Goal: Task Accomplishment & Management: Use online tool/utility

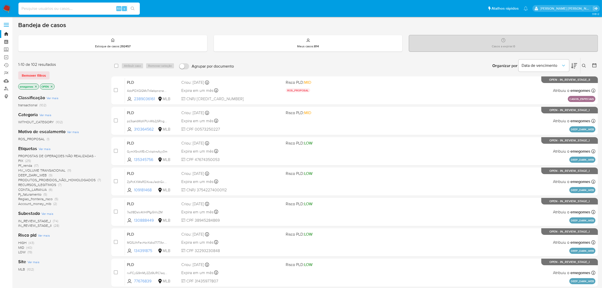
click at [84, 8] on input at bounding box center [78, 8] width 121 height 7
paste input "dIMvUIG6XYDT4GwfT2VEvu7h"
type input "dIMvUIG6XYDT4GwfT2VEvu7h"
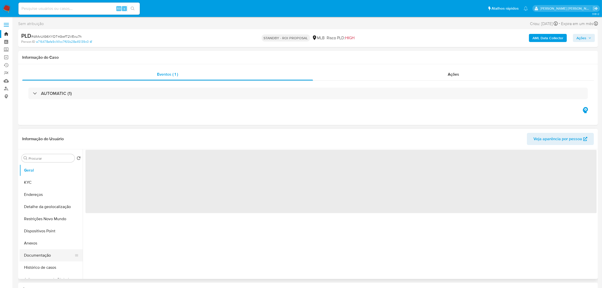
select select "10"
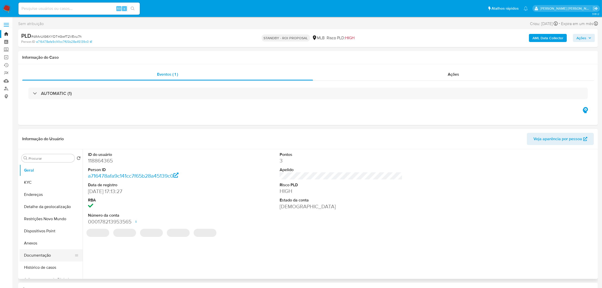
click at [39, 256] on button "Documentação" at bounding box center [48, 255] width 59 height 12
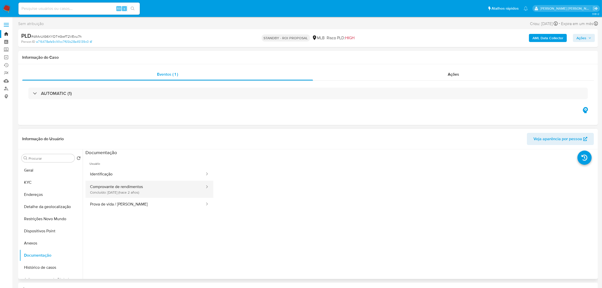
click at [131, 191] on button "Comprovante de rendimentos Concluído: 02/10/2023 (hace 2 años)" at bounding box center [145, 188] width 120 height 17
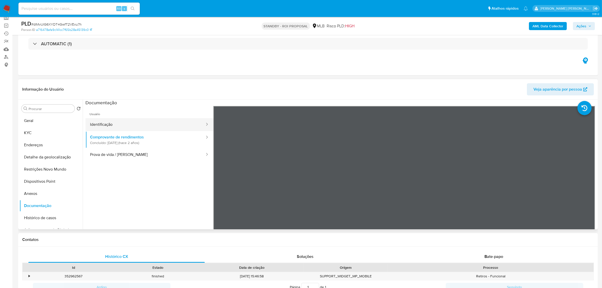
click at [113, 122] on button "Identificação" at bounding box center [145, 124] width 120 height 13
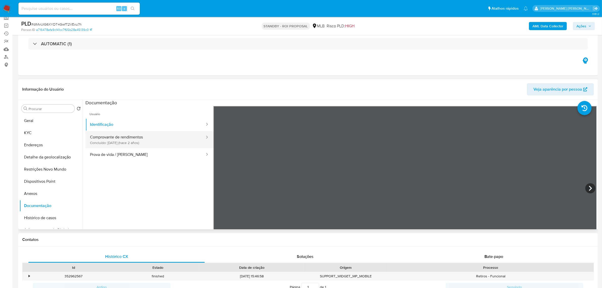
click at [144, 141] on button "Comprovante de rendimentos Concluído: 02/10/2023 (hace 2 años)" at bounding box center [145, 139] width 120 height 17
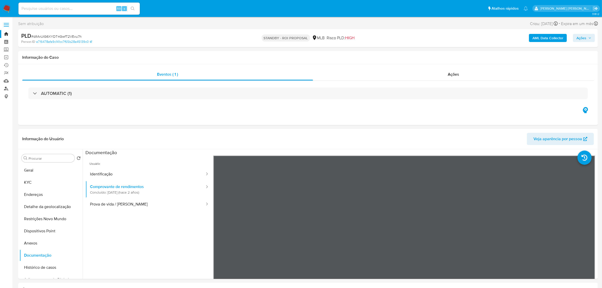
click at [6, 90] on link "Localizador de pessoas" at bounding box center [30, 89] width 60 height 8
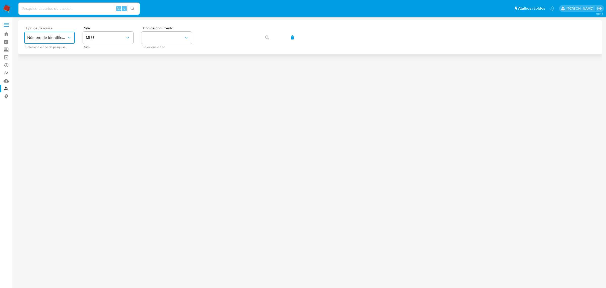
click at [67, 37] on icon "typeSearch" at bounding box center [69, 37] width 5 height 5
click at [133, 37] on button "MLU" at bounding box center [108, 38] width 51 height 12
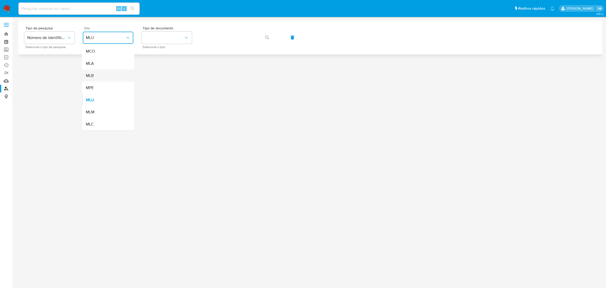
click at [100, 72] on div "MLB" at bounding box center [106, 75] width 41 height 12
click at [189, 39] on icon "identificationType" at bounding box center [186, 37] width 5 height 5
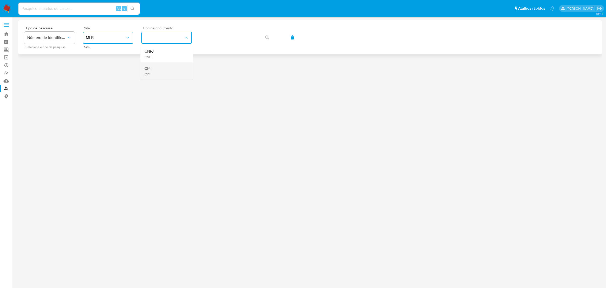
click at [158, 72] on div "CPF CPF" at bounding box center [165, 70] width 41 height 17
click at [205, 97] on div at bounding box center [310, 143] width 584 height 246
click at [271, 40] on button "button" at bounding box center [267, 37] width 17 height 12
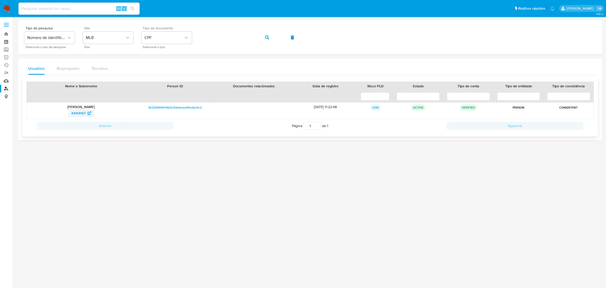
click at [76, 113] on span "44164167" at bounding box center [78, 113] width 14 height 8
click at [168, 108] on span "0b30394467462b7fafdeebd91edbe4c2" at bounding box center [175, 107] width 54 height 6
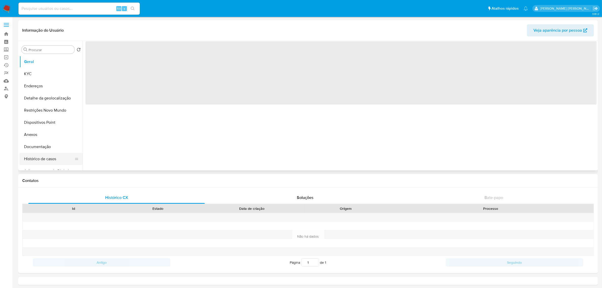
select select "10"
click at [51, 158] on button "Histórico de casos" at bounding box center [48, 159] width 59 height 12
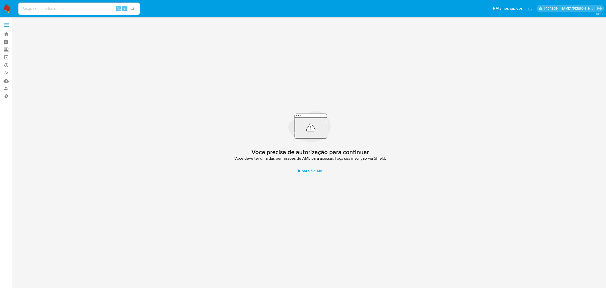
click at [77, 9] on input at bounding box center [78, 8] width 121 height 7
paste input "dtBR63GWcc2Qp9ZK6wFHJgZs"
type input "dtBR63GWcc2Qp9ZK6wFHJgZs"
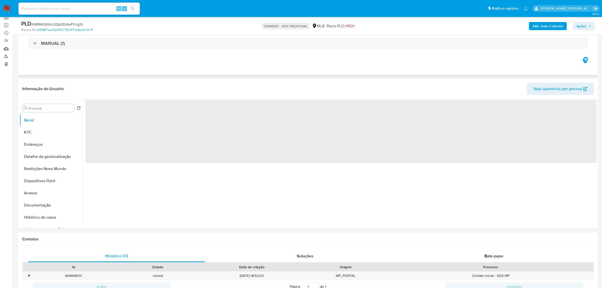
select select "10"
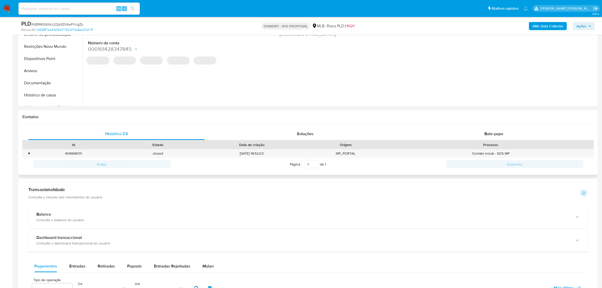
scroll to position [158, 0]
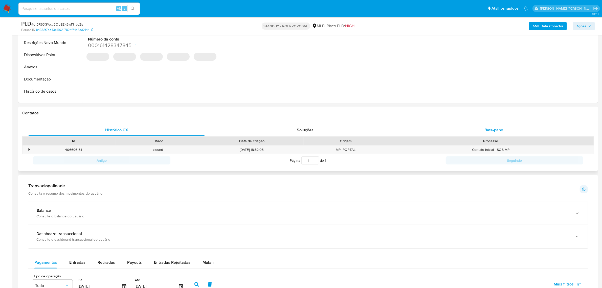
click at [488, 129] on span "Bate-papo" at bounding box center [493, 130] width 19 height 6
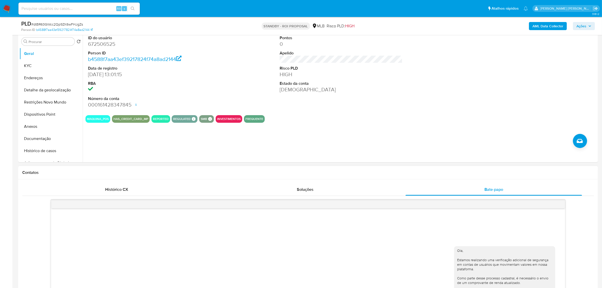
scroll to position [95, 0]
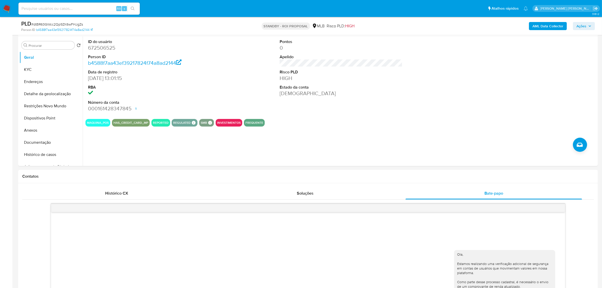
click at [67, 10] on input at bounding box center [78, 8] width 121 height 7
paste input "dtBR63GWcc2Qp9ZK6wFHJgZs"
type input "dtBR63GWcc2Qp9ZK6wFHJgZs"
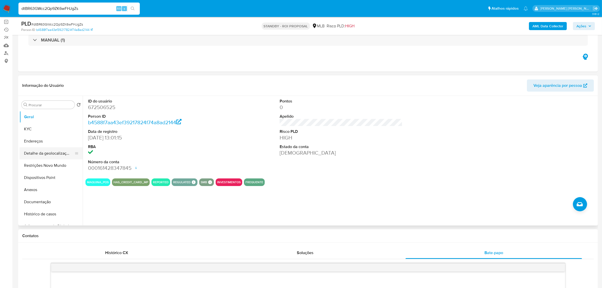
scroll to position [32, 0]
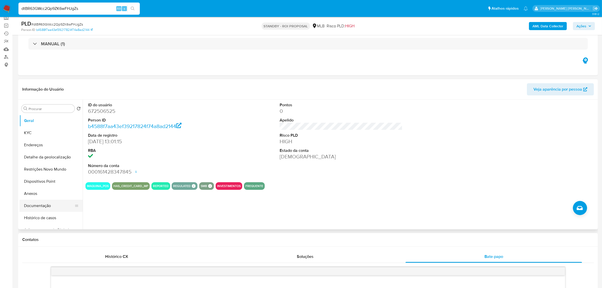
click at [42, 203] on button "Documentação" at bounding box center [48, 205] width 59 height 12
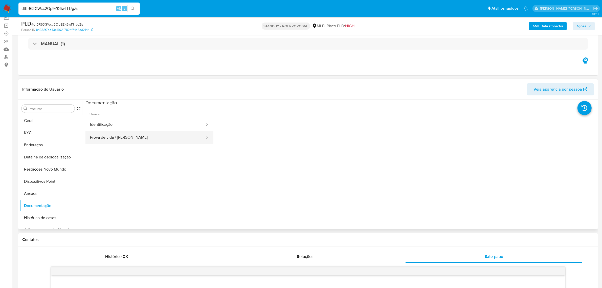
click at [118, 135] on button "Prova de vida / [PERSON_NAME]" at bounding box center [145, 137] width 120 height 13
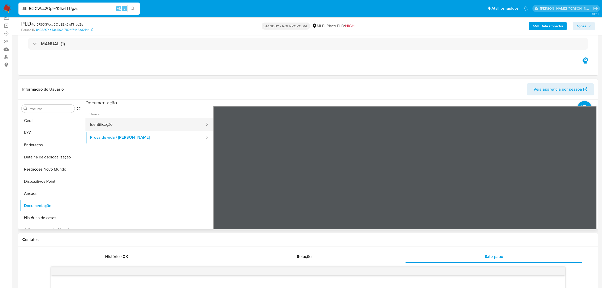
click at [119, 123] on button "Identificação" at bounding box center [145, 124] width 120 height 13
click at [123, 135] on button "Prova de vida / [PERSON_NAME]" at bounding box center [145, 137] width 120 height 13
